Goal: Check status

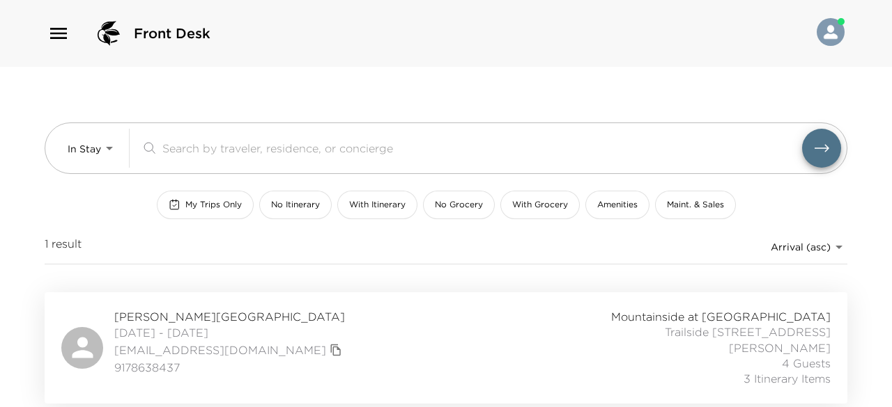
click at [501, 58] on div "Front Desk" at bounding box center [446, 33] width 892 height 67
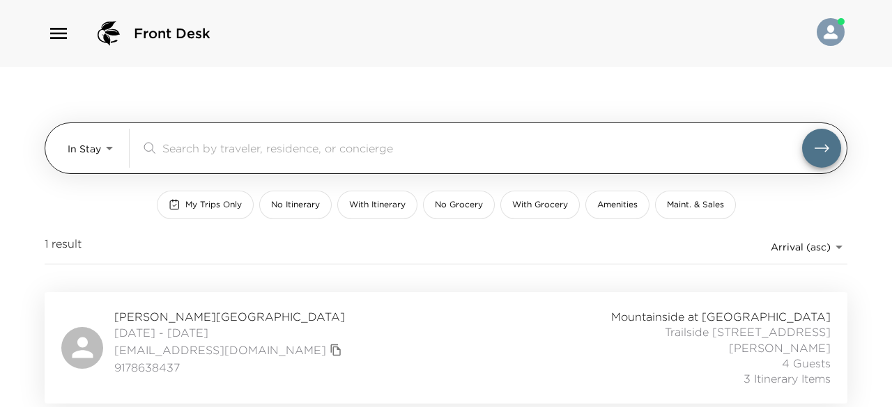
click at [113, 140] on body "Front Desk In Stay In-Stay ​ My Trips Only No Itinerary With Itinerary No Groce…" at bounding box center [446, 203] width 892 height 407
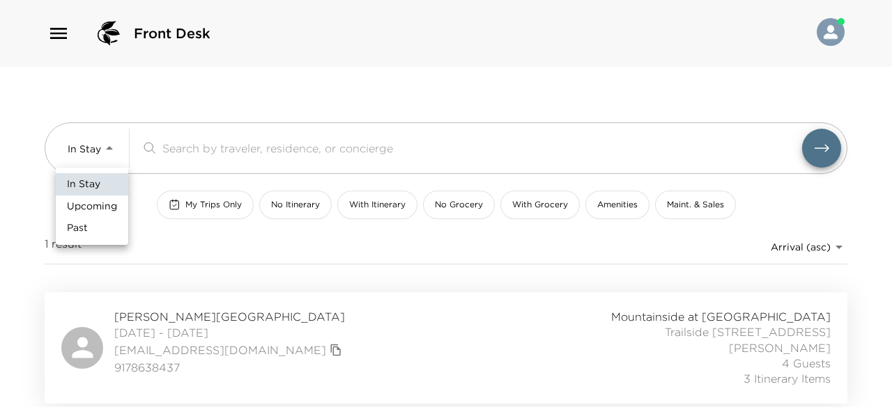
click at [91, 209] on span "Upcoming" at bounding box center [92, 207] width 50 height 14
type input "Upcoming"
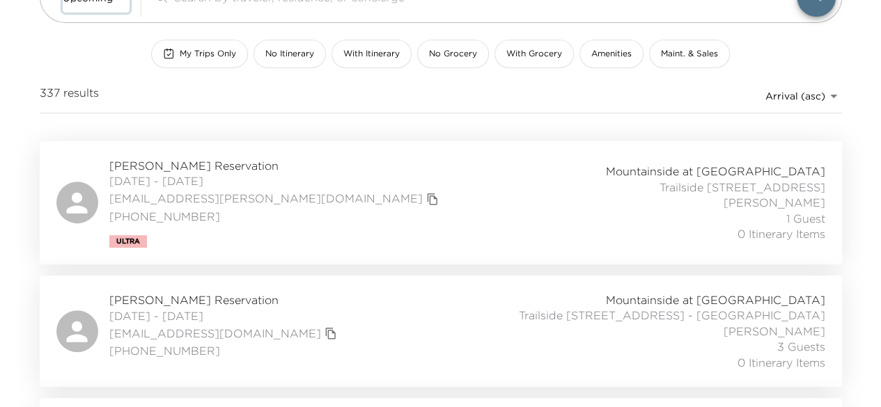
scroll to position [153, 0]
click at [191, 161] on span "Caitlin Vorlicek Reservation" at bounding box center [275, 164] width 333 height 15
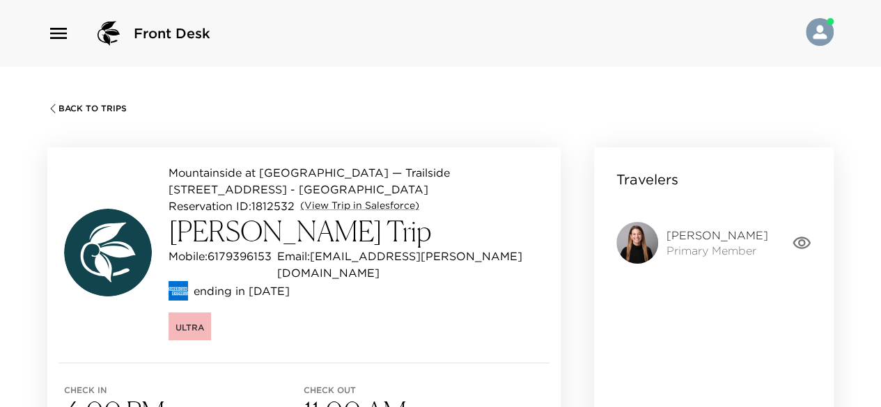
click at [802, 238] on icon "button" at bounding box center [802, 243] width 18 height 13
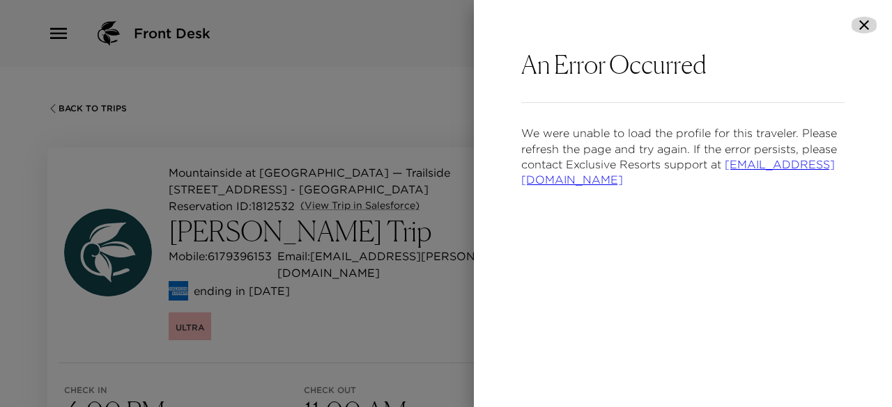
click at [861, 28] on icon "button" at bounding box center [864, 25] width 10 height 10
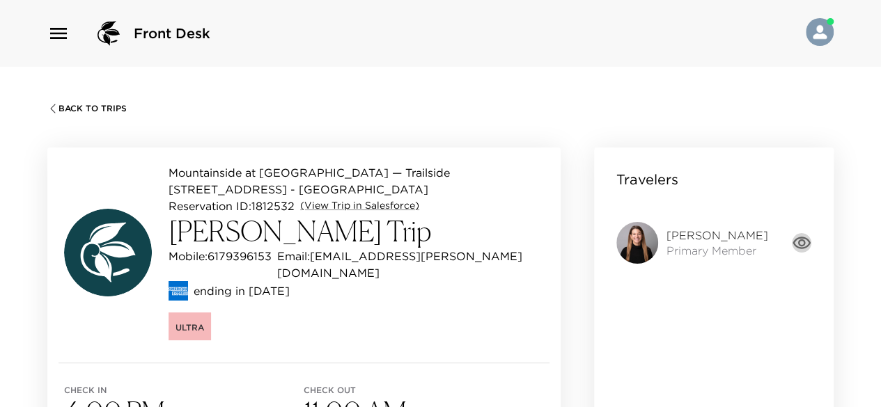
click at [804, 244] on icon "button" at bounding box center [802, 243] width 18 height 13
